Goal: Register for event/course

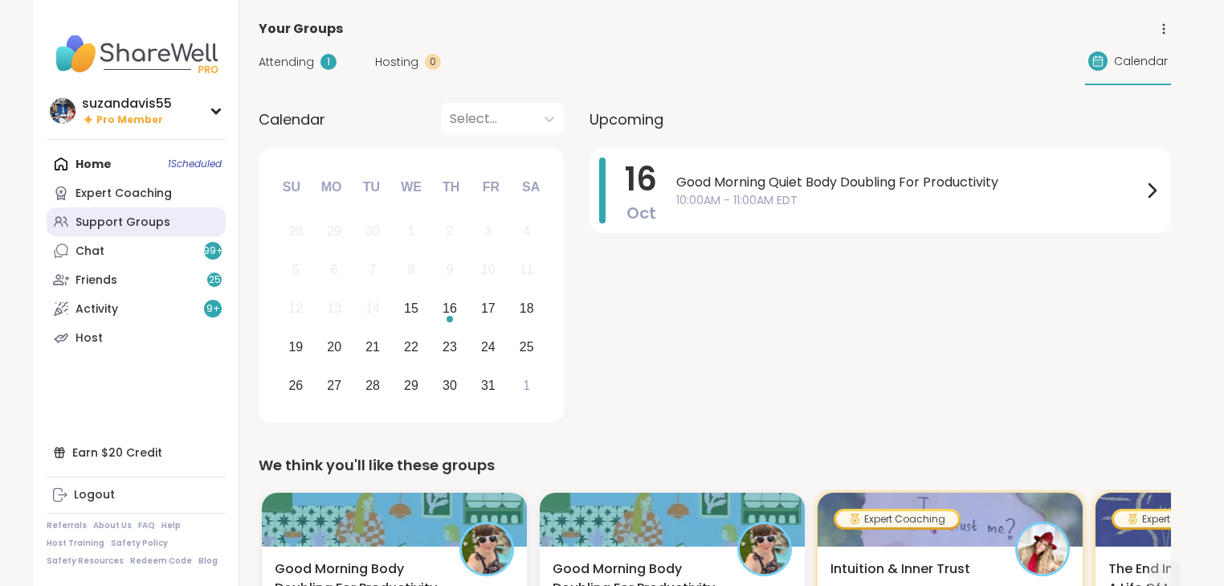
click at [108, 218] on div "Support Groups" at bounding box center [122, 222] width 95 height 16
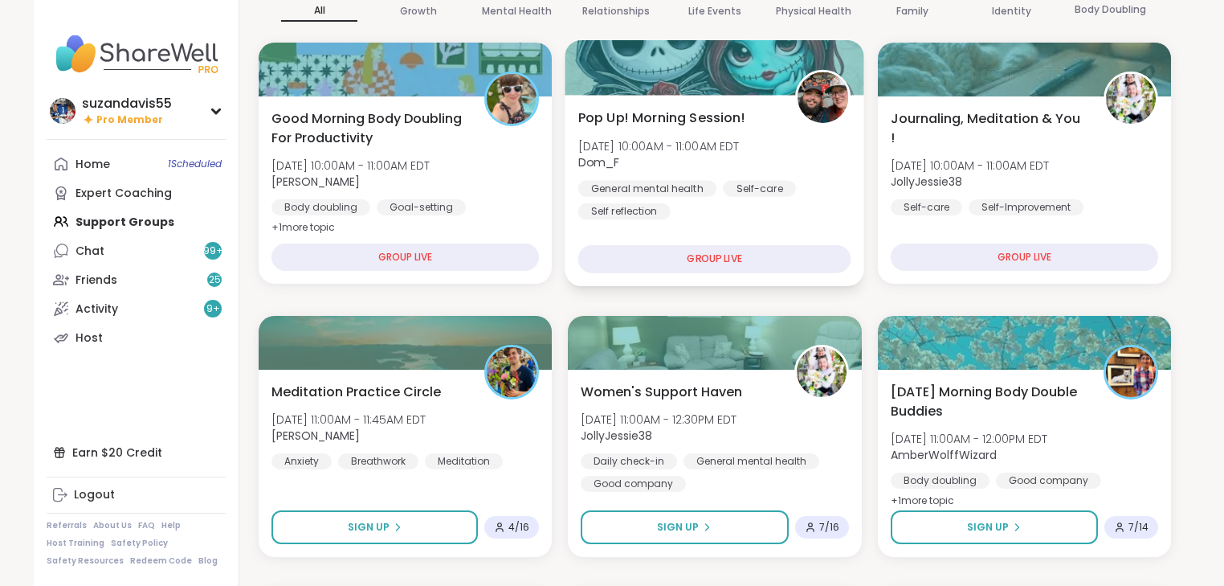
scroll to position [321, 0]
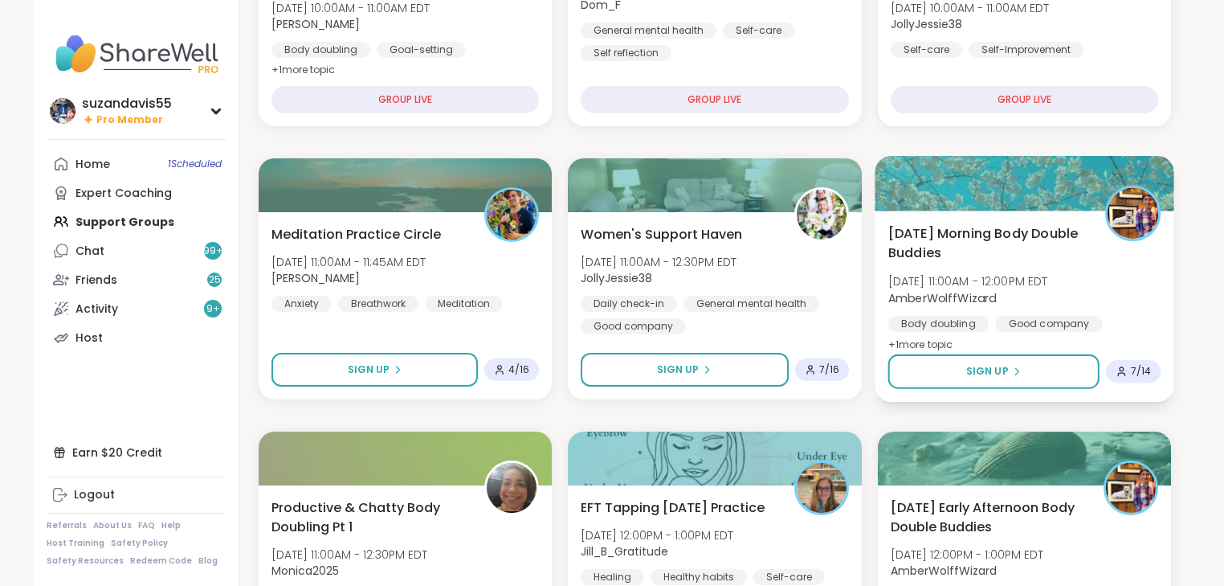
click at [994, 258] on span "[DATE] Morning Body Double Buddies" at bounding box center [987, 242] width 199 height 39
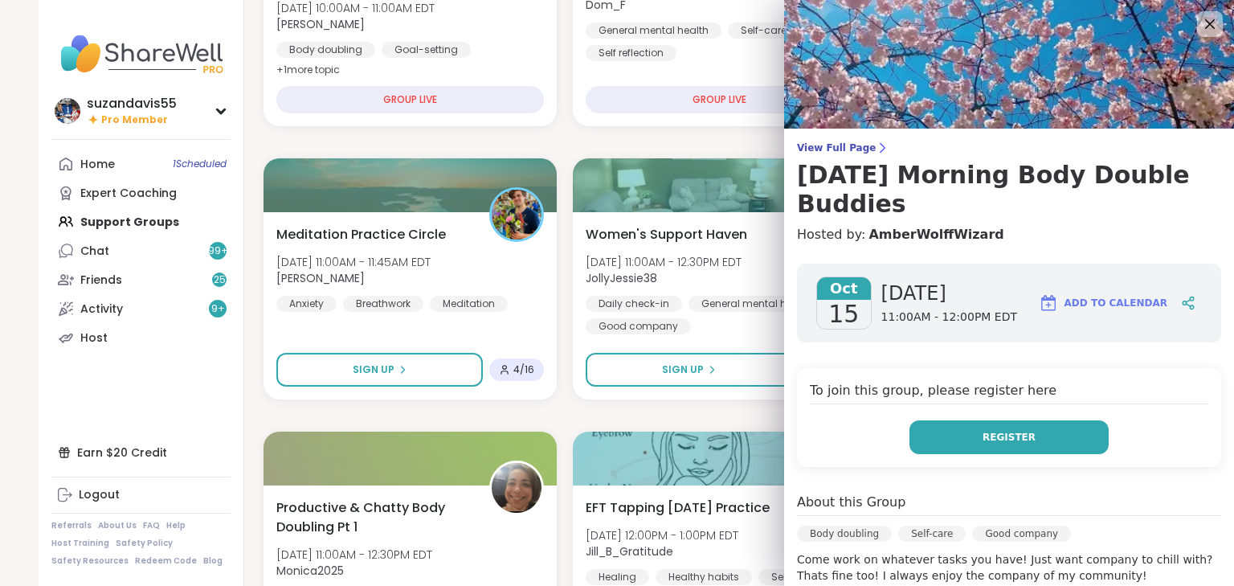
click at [984, 440] on span "Register" at bounding box center [1008, 437] width 53 height 14
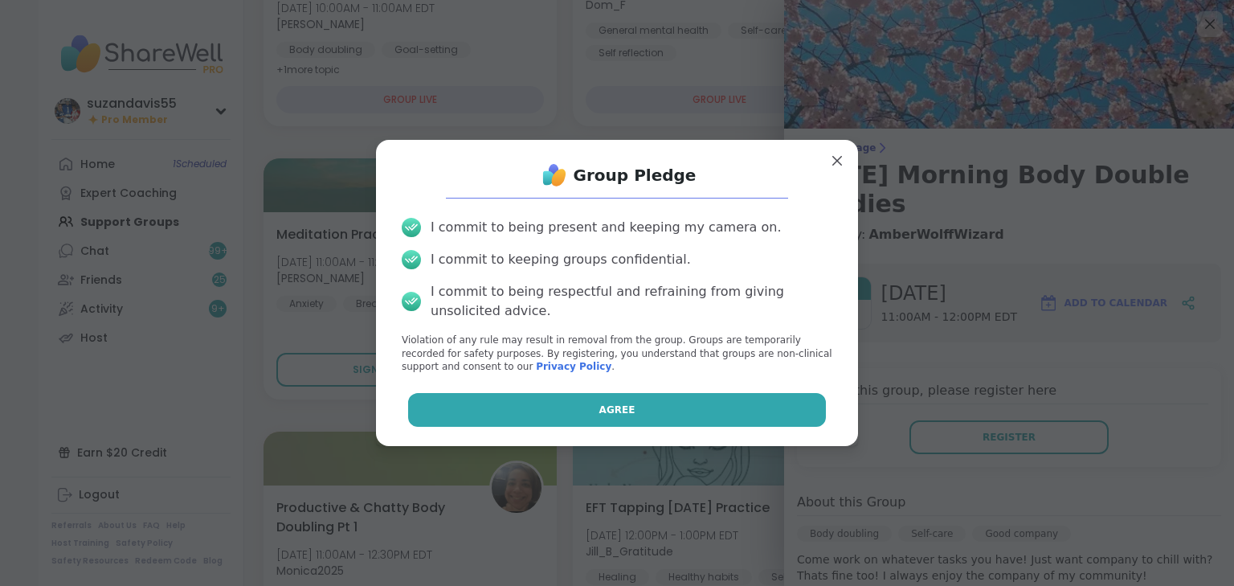
click at [618, 418] on button "Agree" at bounding box center [617, 410] width 418 height 34
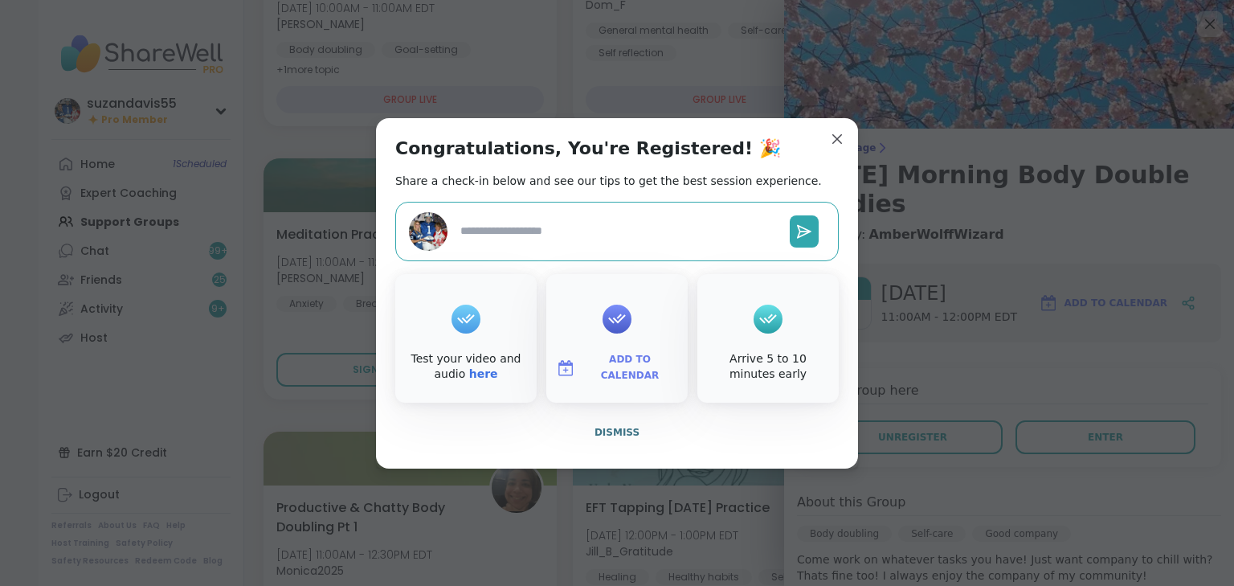
type textarea "*"
click at [614, 365] on span "Add to Calendar" at bounding box center [630, 367] width 96 height 31
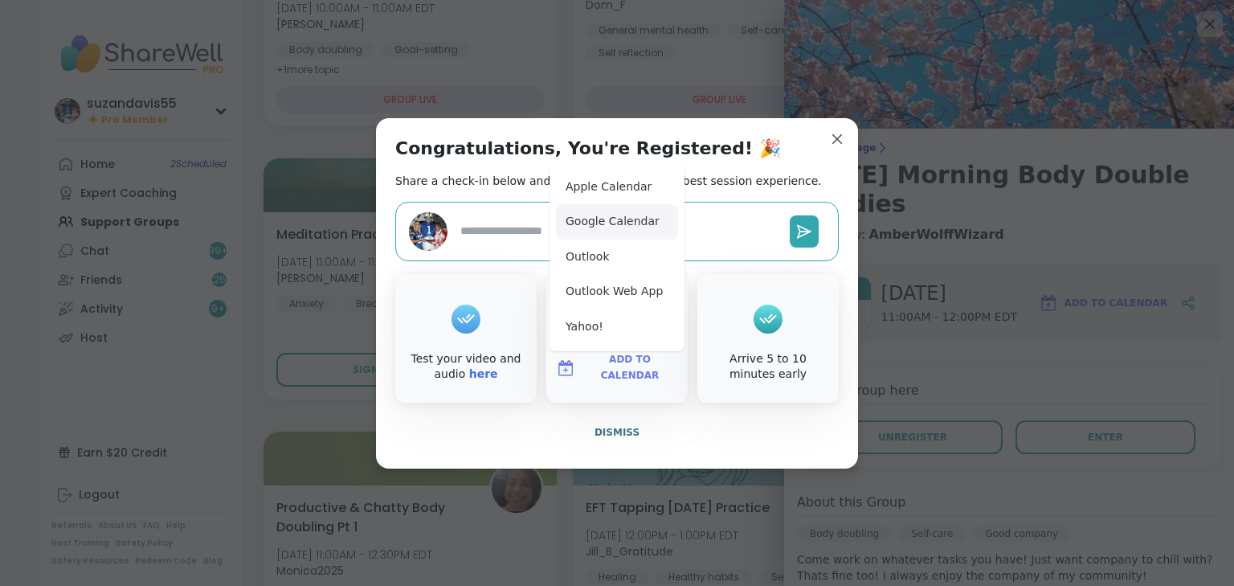
click at [595, 222] on button "Google Calendar" at bounding box center [617, 221] width 122 height 35
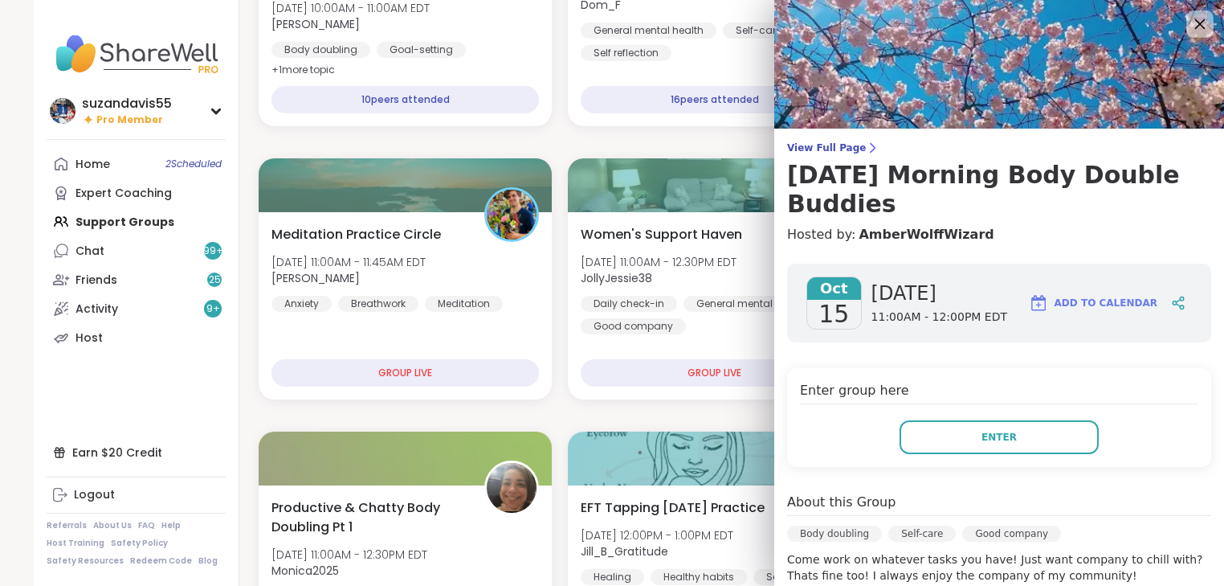
click at [1195, 22] on icon at bounding box center [1200, 24] width 10 height 10
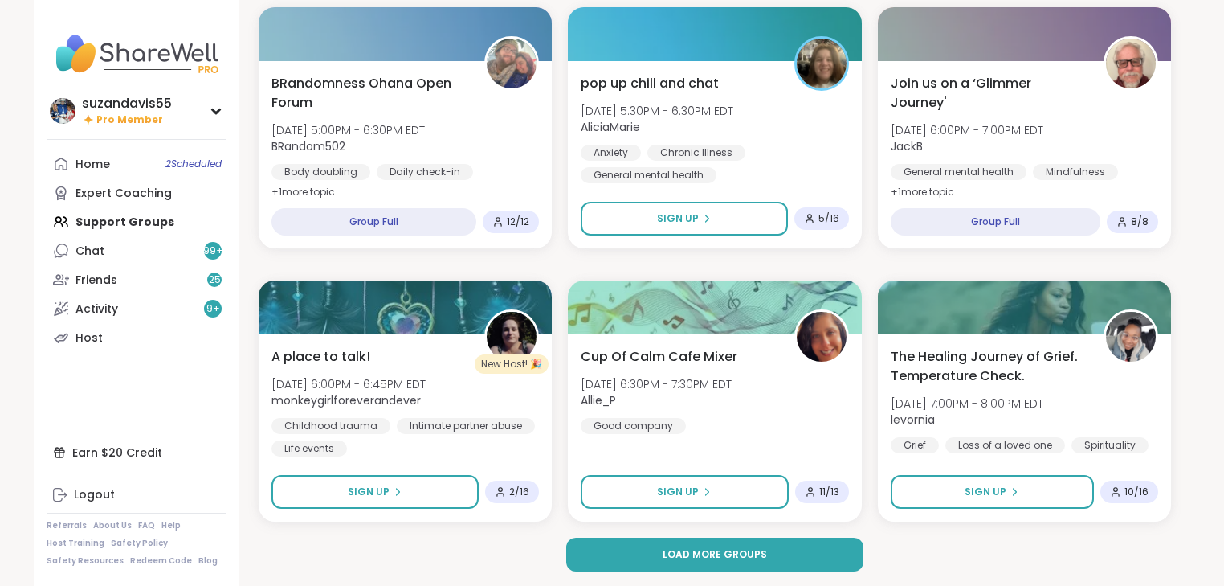
scroll to position [2931, 0]
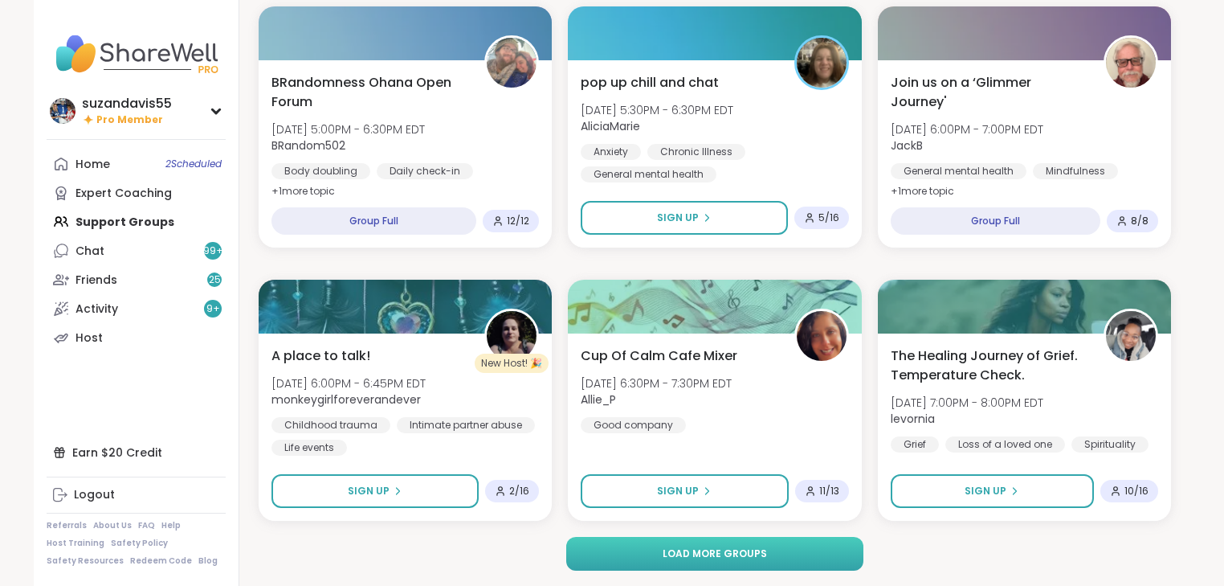
click at [731, 553] on span "Load more groups" at bounding box center [715, 553] width 104 height 14
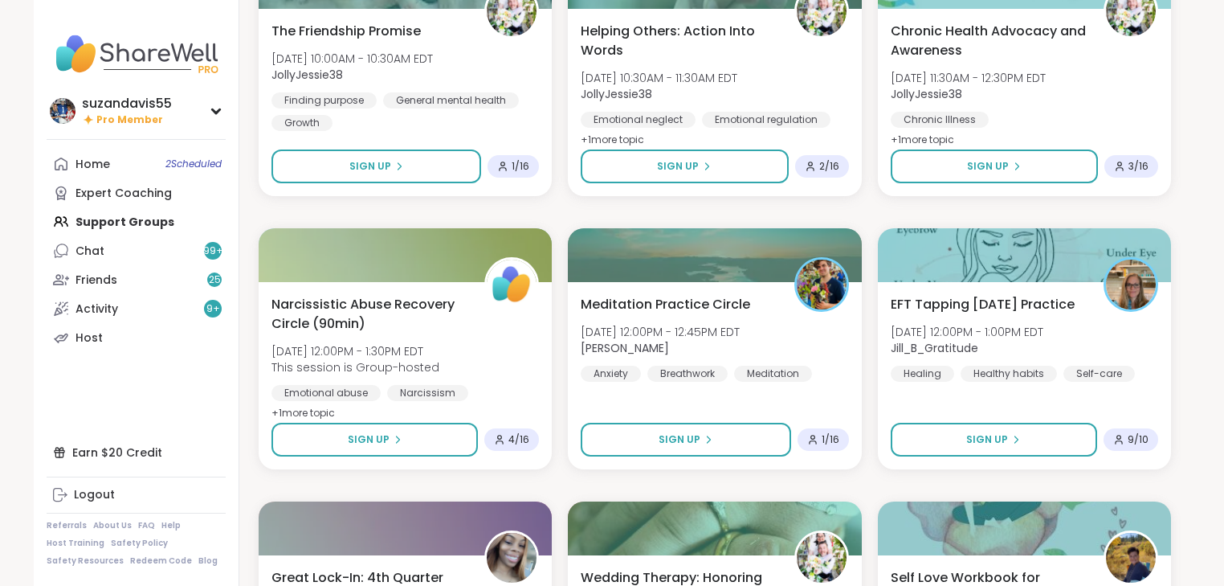
scroll to position [5822, 0]
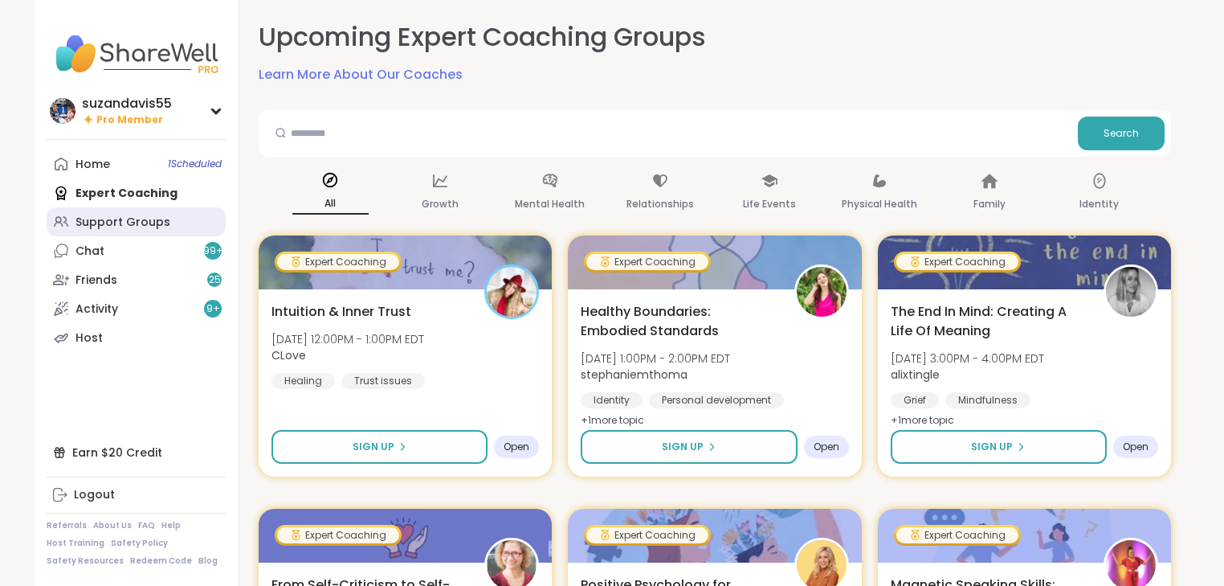
click at [113, 225] on div "Support Groups" at bounding box center [122, 222] width 95 height 16
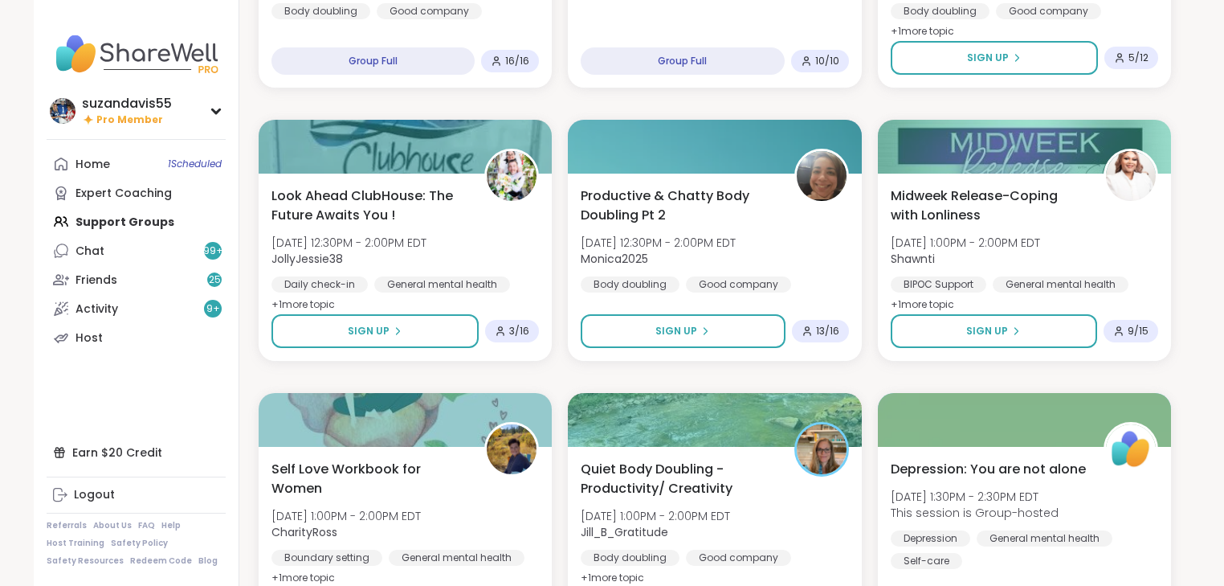
scroll to position [643, 0]
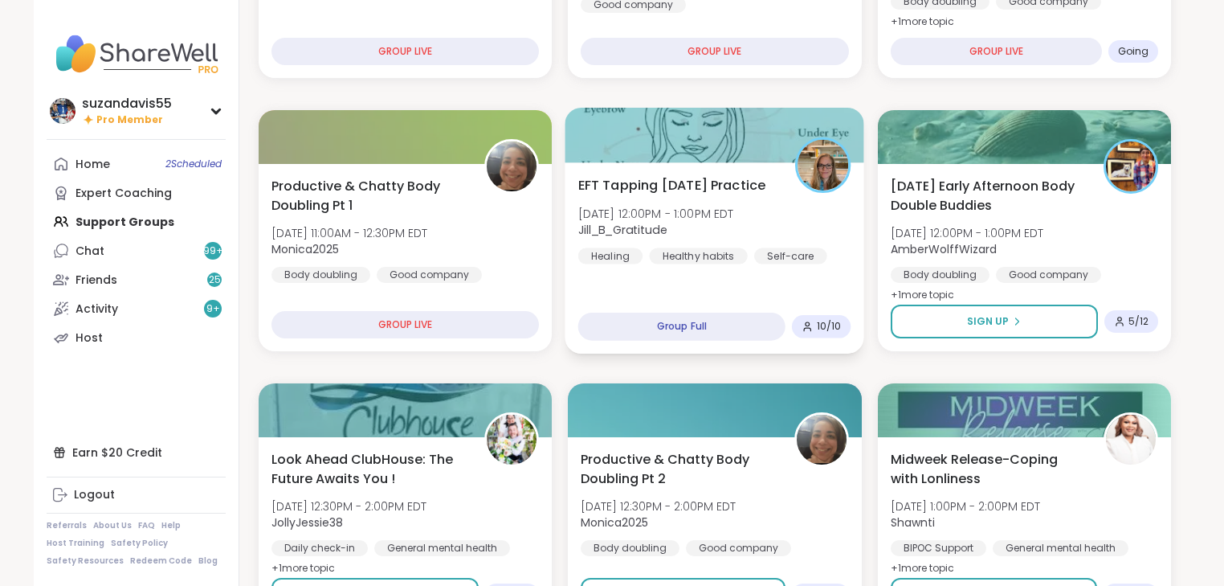
click at [621, 263] on div "EFT Tapping Wednesday Practice Wed, Oct 15 | 12:00PM - 1:00PM EDT Jill_B_Gratit…" at bounding box center [714, 219] width 273 height 88
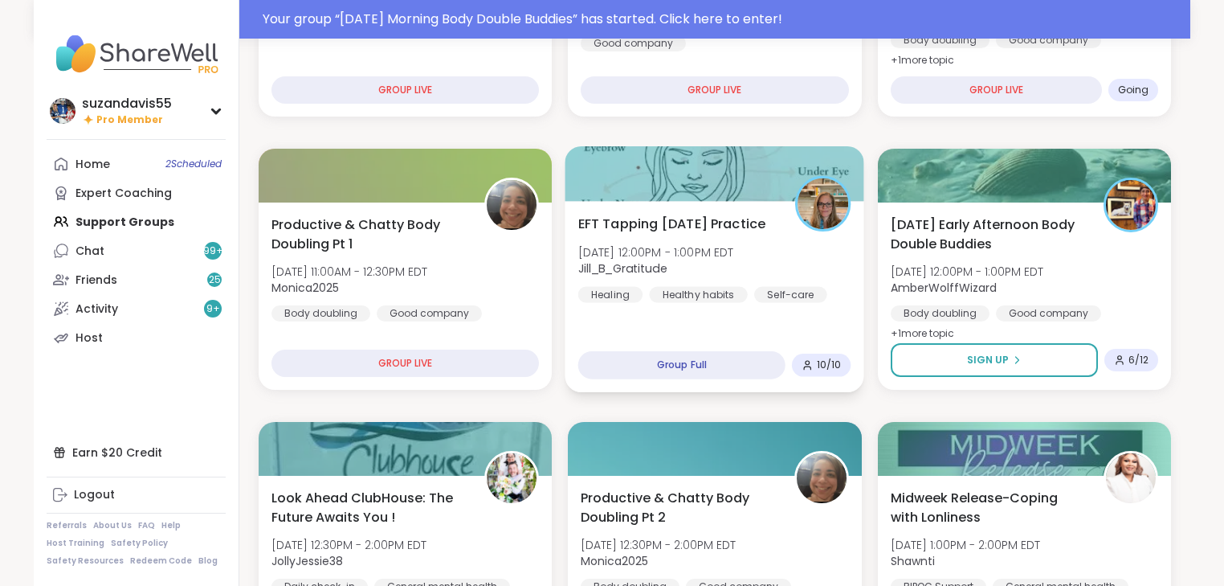
scroll to position [681, 0]
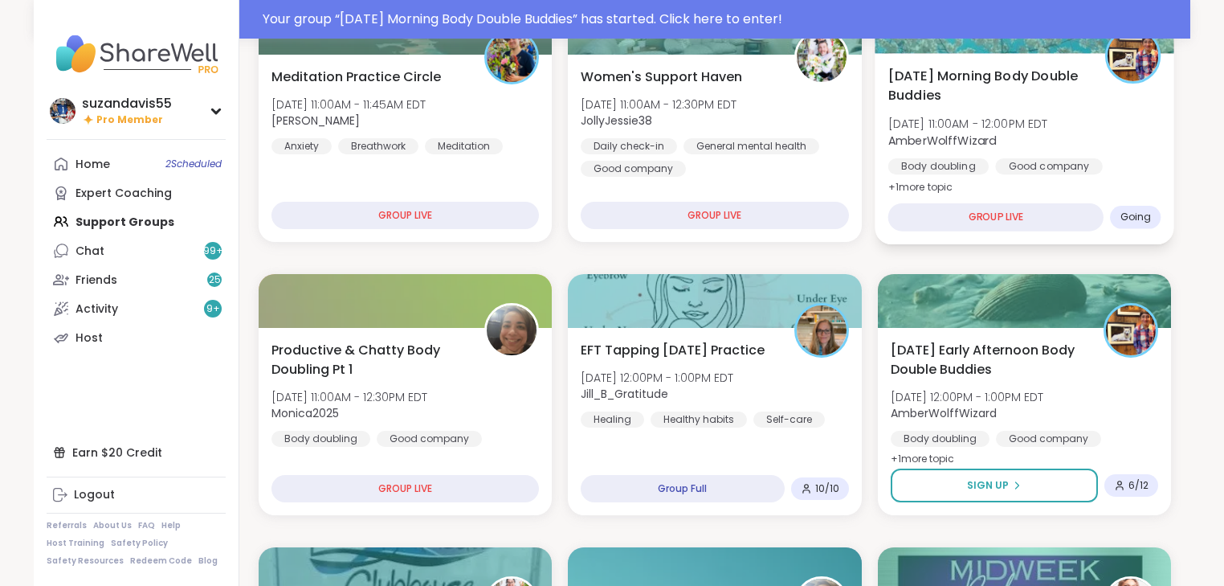
scroll to position [424, 0]
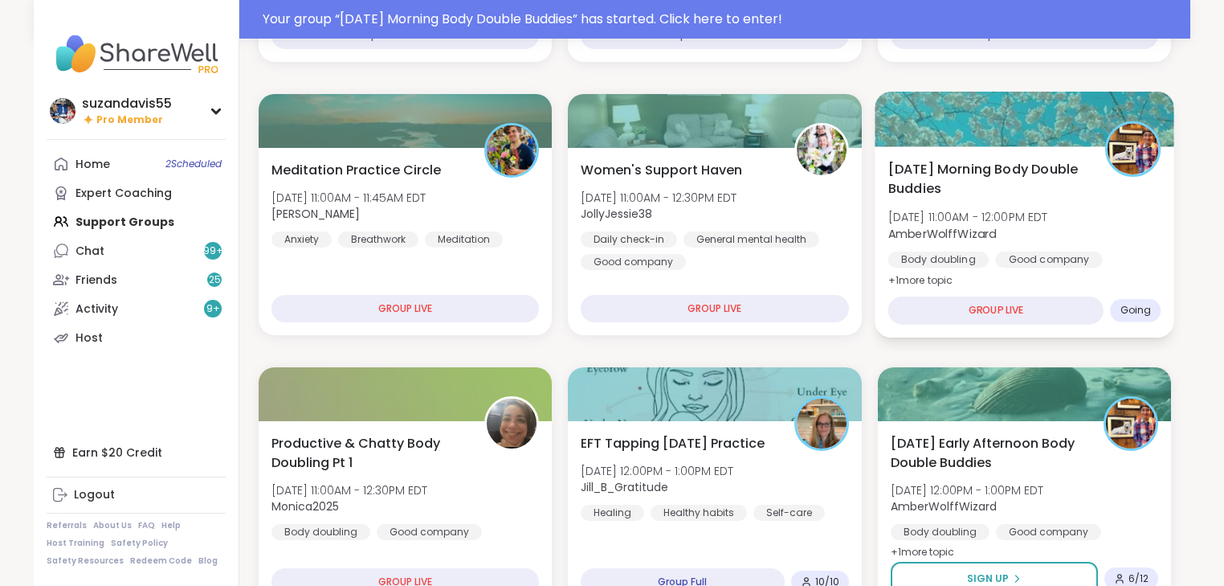
click at [1038, 233] on span "AmberWolffWizard" at bounding box center [968, 233] width 160 height 16
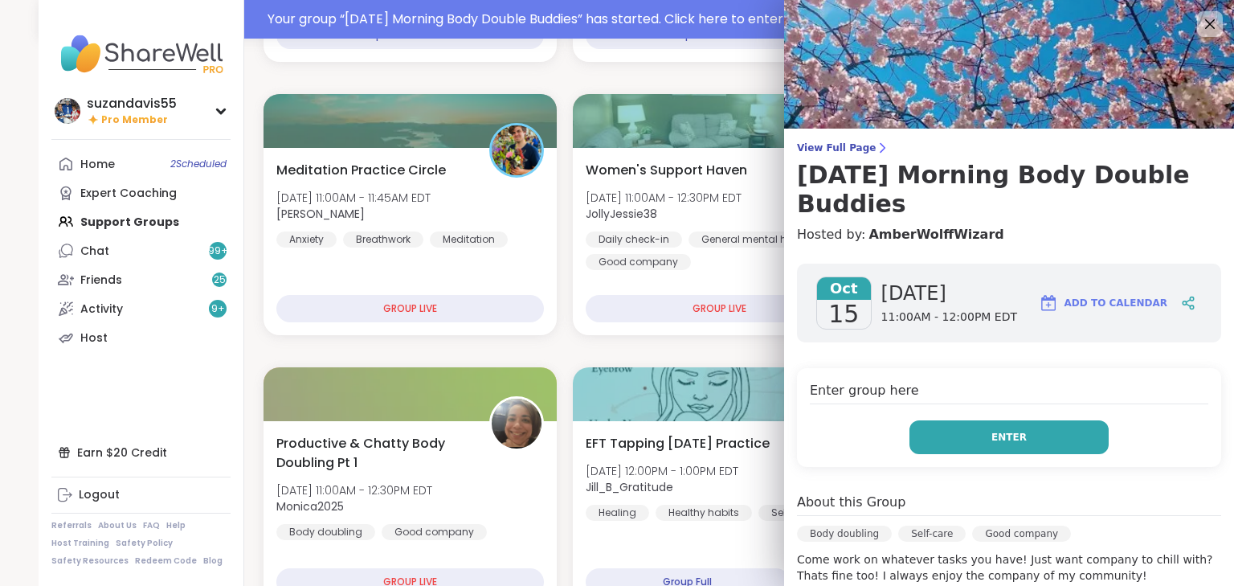
click at [991, 433] on span "Enter" at bounding box center [1008, 437] width 35 height 14
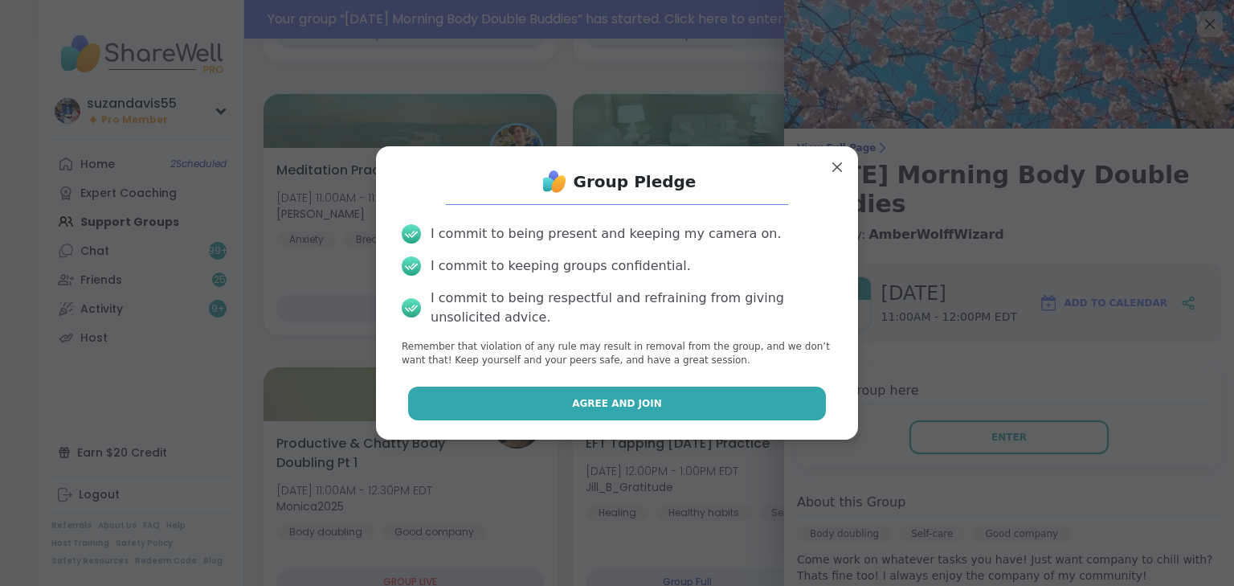
click at [643, 411] on button "Agree and Join" at bounding box center [617, 403] width 418 height 34
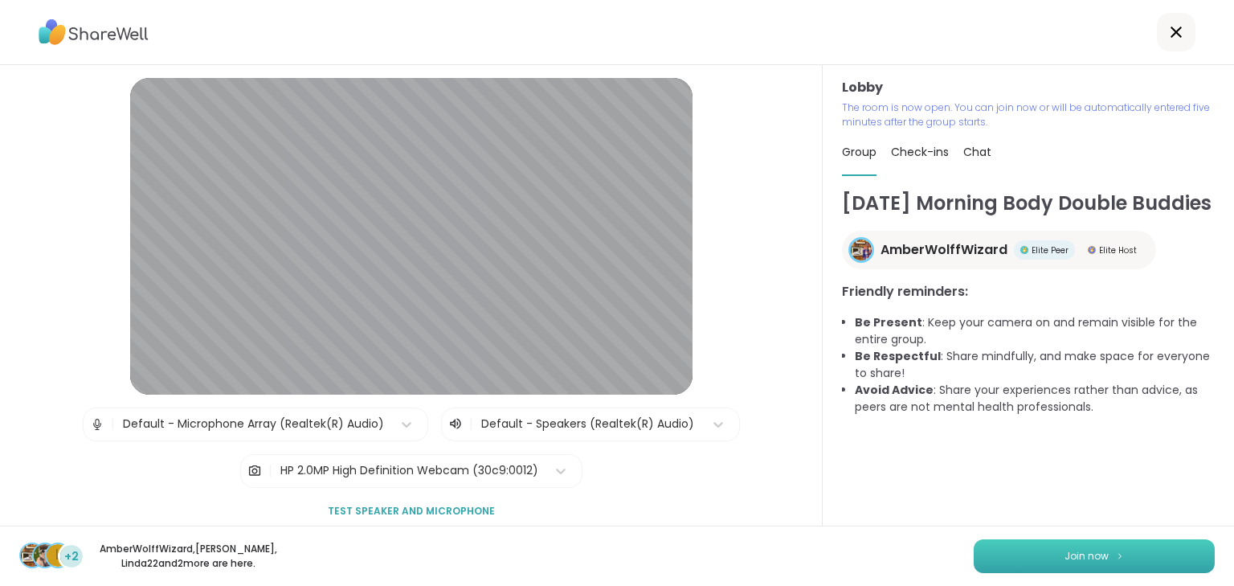
click at [1102, 546] on button "Join now" at bounding box center [1093, 556] width 241 height 34
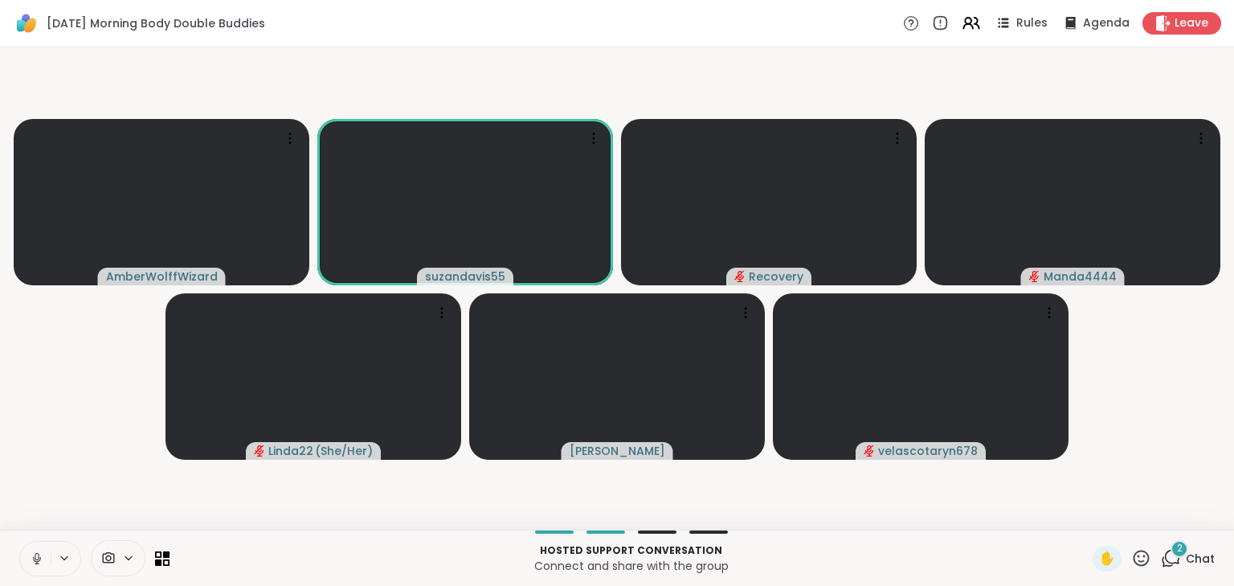
click at [39, 556] on icon at bounding box center [37, 558] width 8 height 5
